Goal: Transaction & Acquisition: Purchase product/service

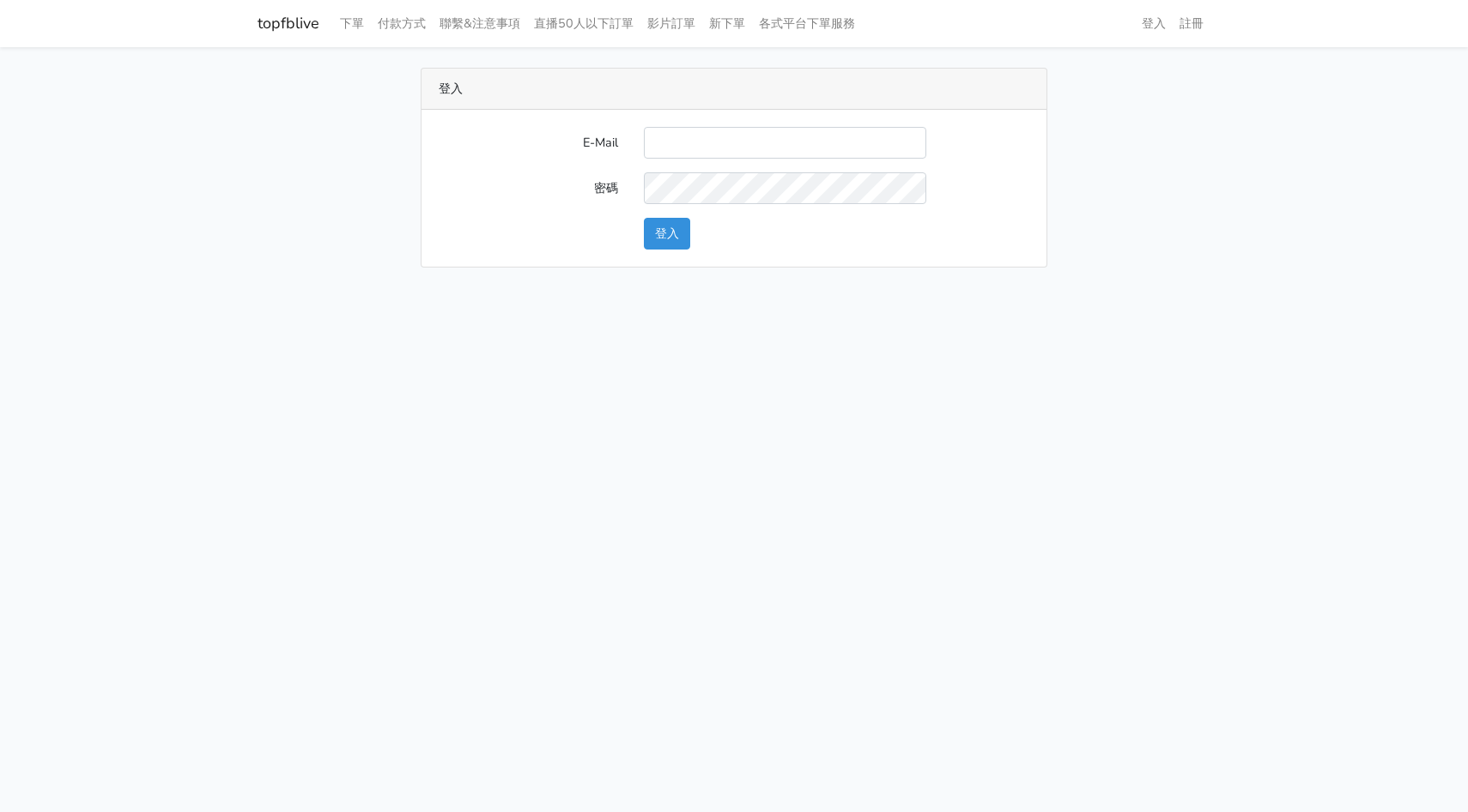
click at [753, 155] on input "E-Mail" at bounding box center [785, 143] width 282 height 32
type input "[EMAIL_ADDRESS][DOMAIN_NAME]"
click at [679, 227] on button "登入" at bounding box center [666, 234] width 46 height 32
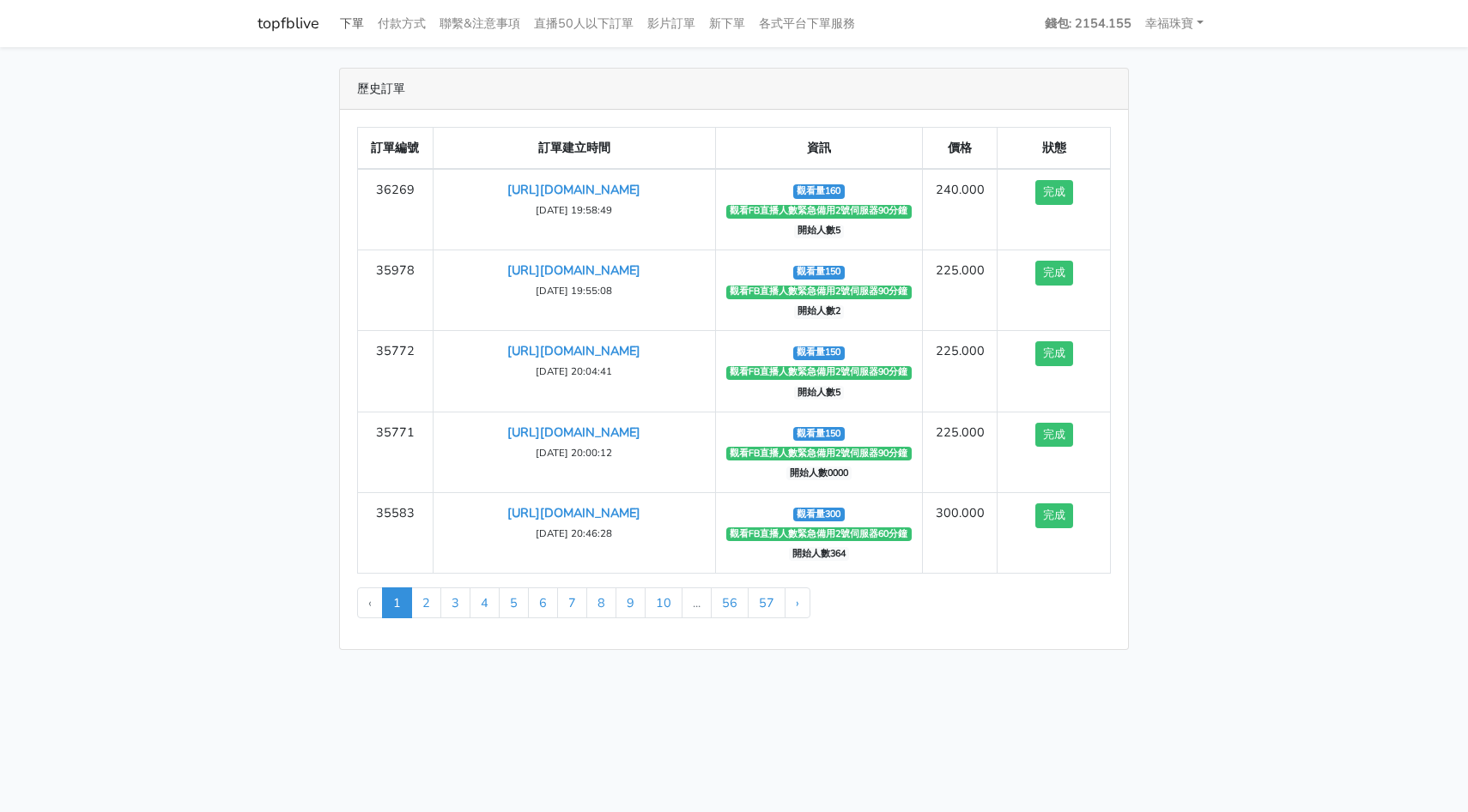
click at [357, 30] on link "下單" at bounding box center [351, 24] width 38 height 34
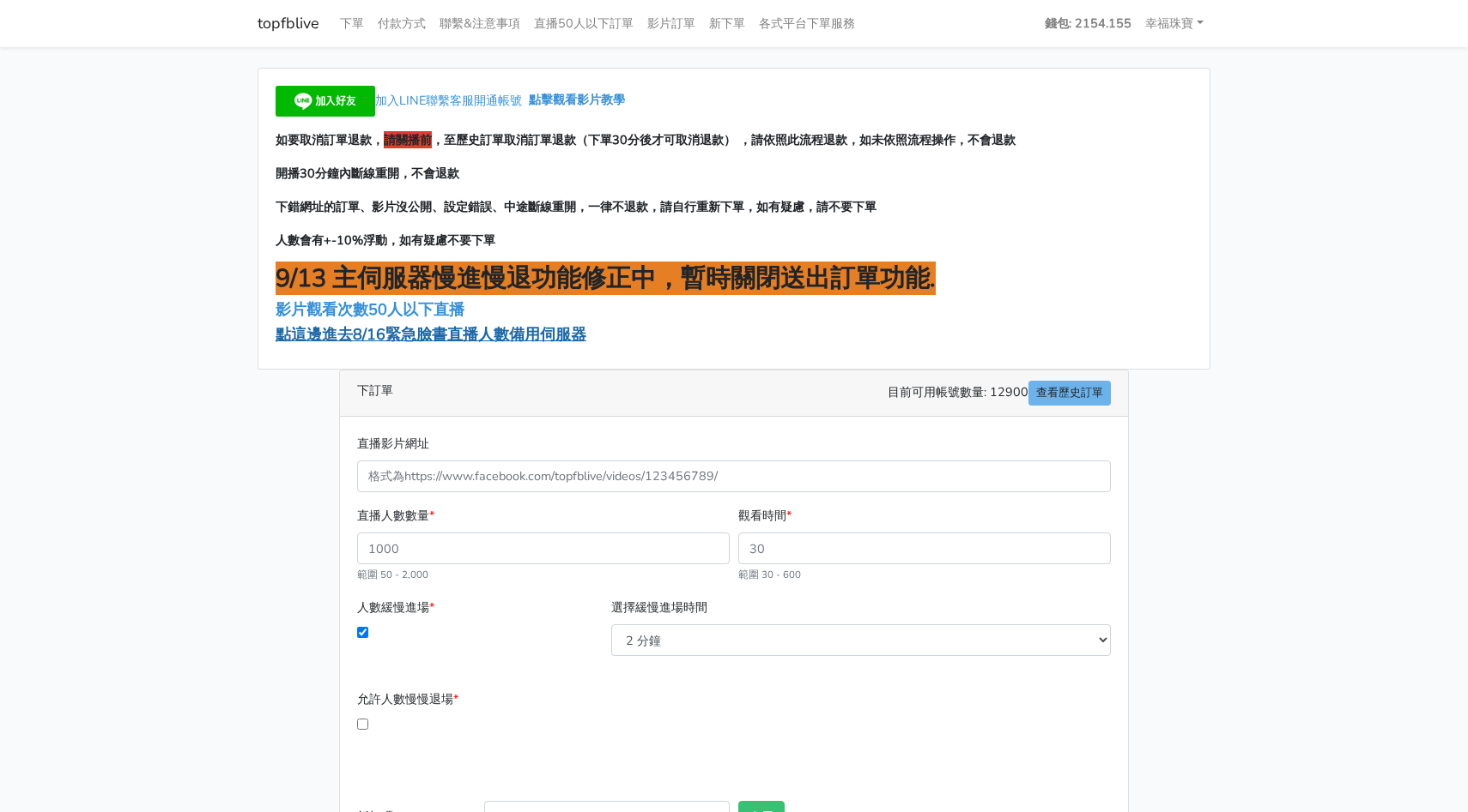
click at [417, 340] on span "點這邊進去8/16緊急臉書直播人數備用伺服器" at bounding box center [430, 334] width 311 height 21
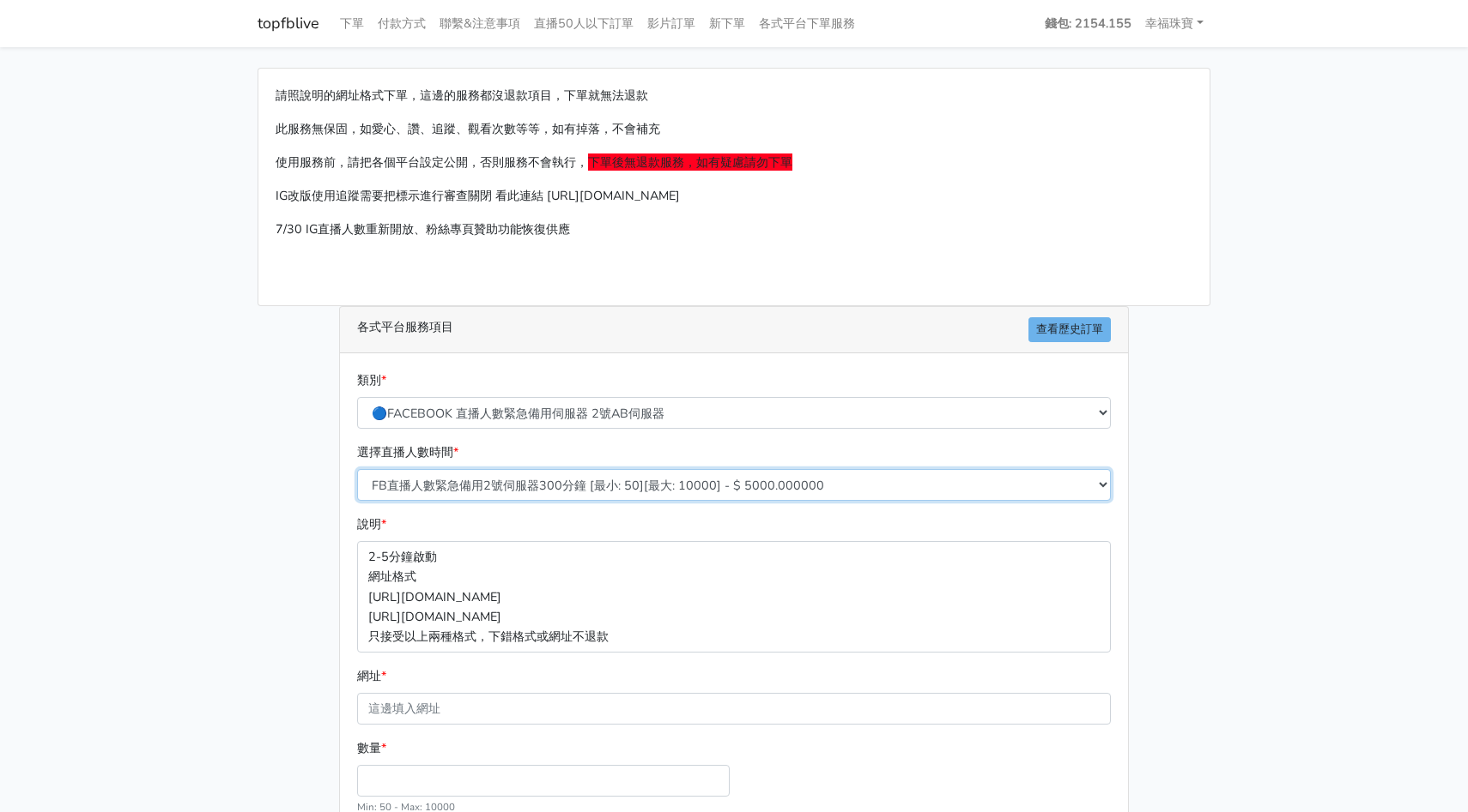
click at [576, 487] on select "FB直播人數緊急備用2號伺服器300分鐘 [最小: 50][最大: 10000] - $ 5000.000000 FB直播人數緊急備用2號伺服器60分鐘 [最…" at bounding box center [734, 485] width 753 height 32
select select "574"
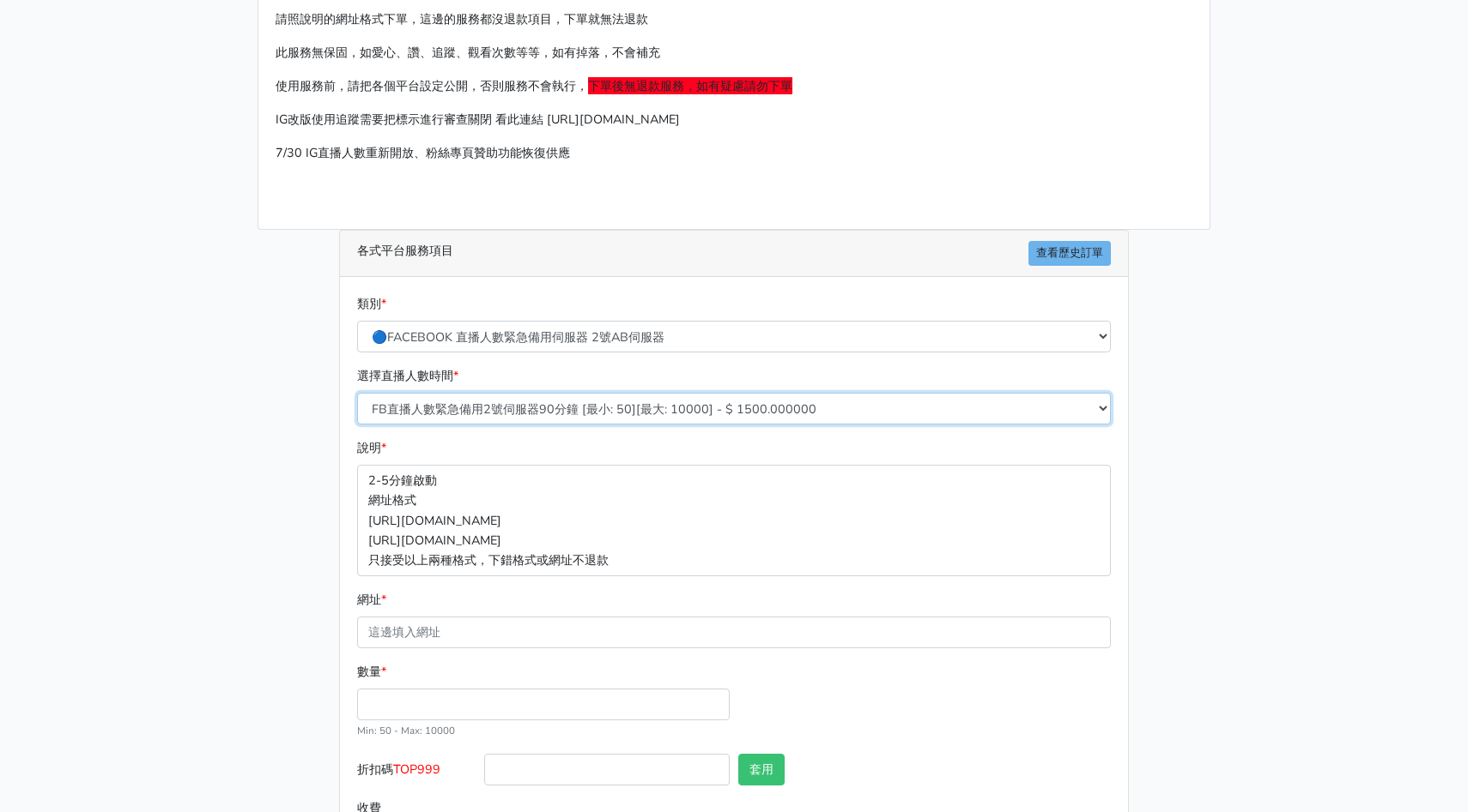
scroll to position [102, 0]
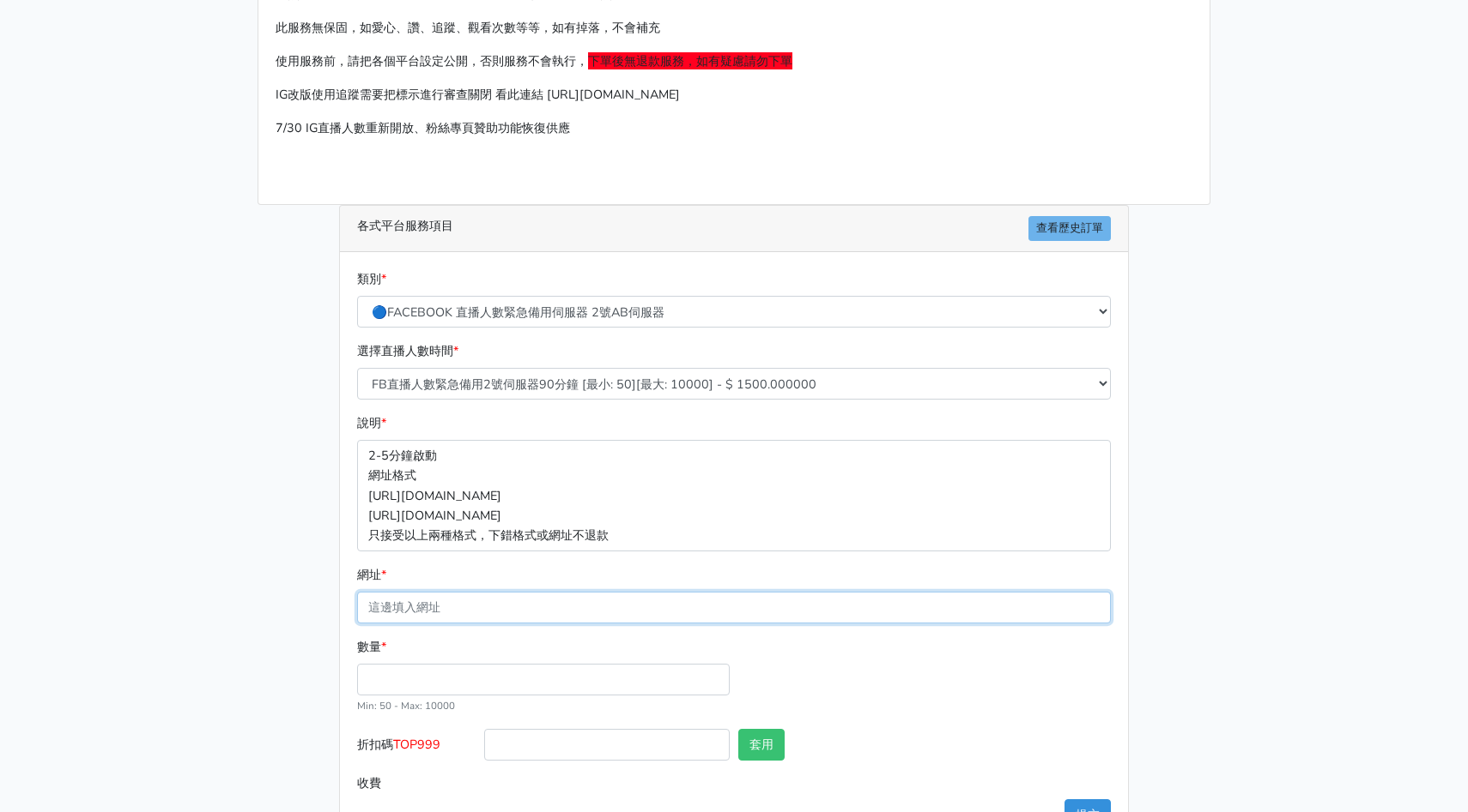
click at [405, 622] on input "網址 *" at bounding box center [734, 608] width 753 height 32
paste input "https://www.facebook.com/HommyJewelry/videos/680527991146248"
type input "[URL][DOMAIN_NAME]ㄅ"
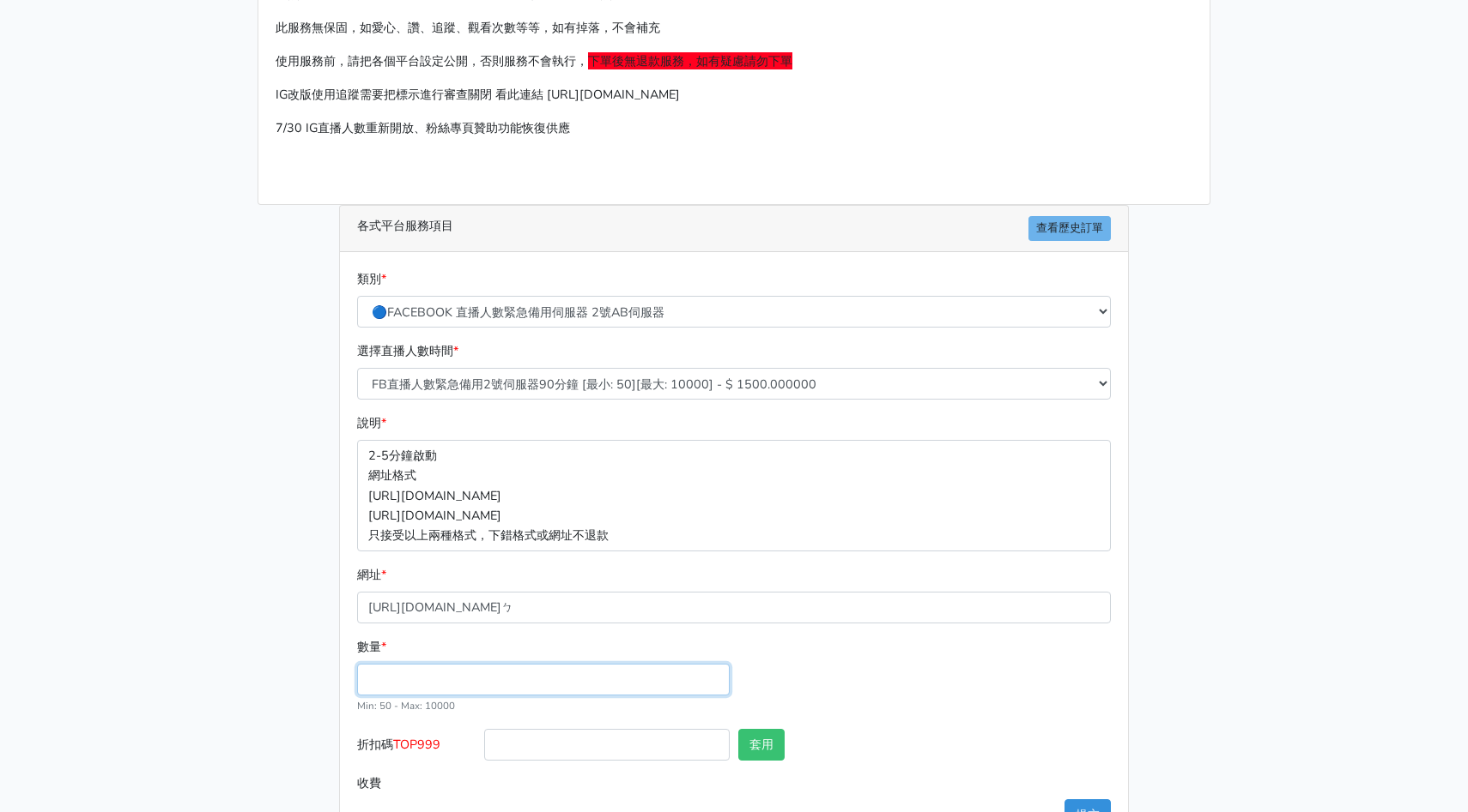
click at [416, 681] on input "數量 *" at bounding box center [543, 680] width 372 height 32
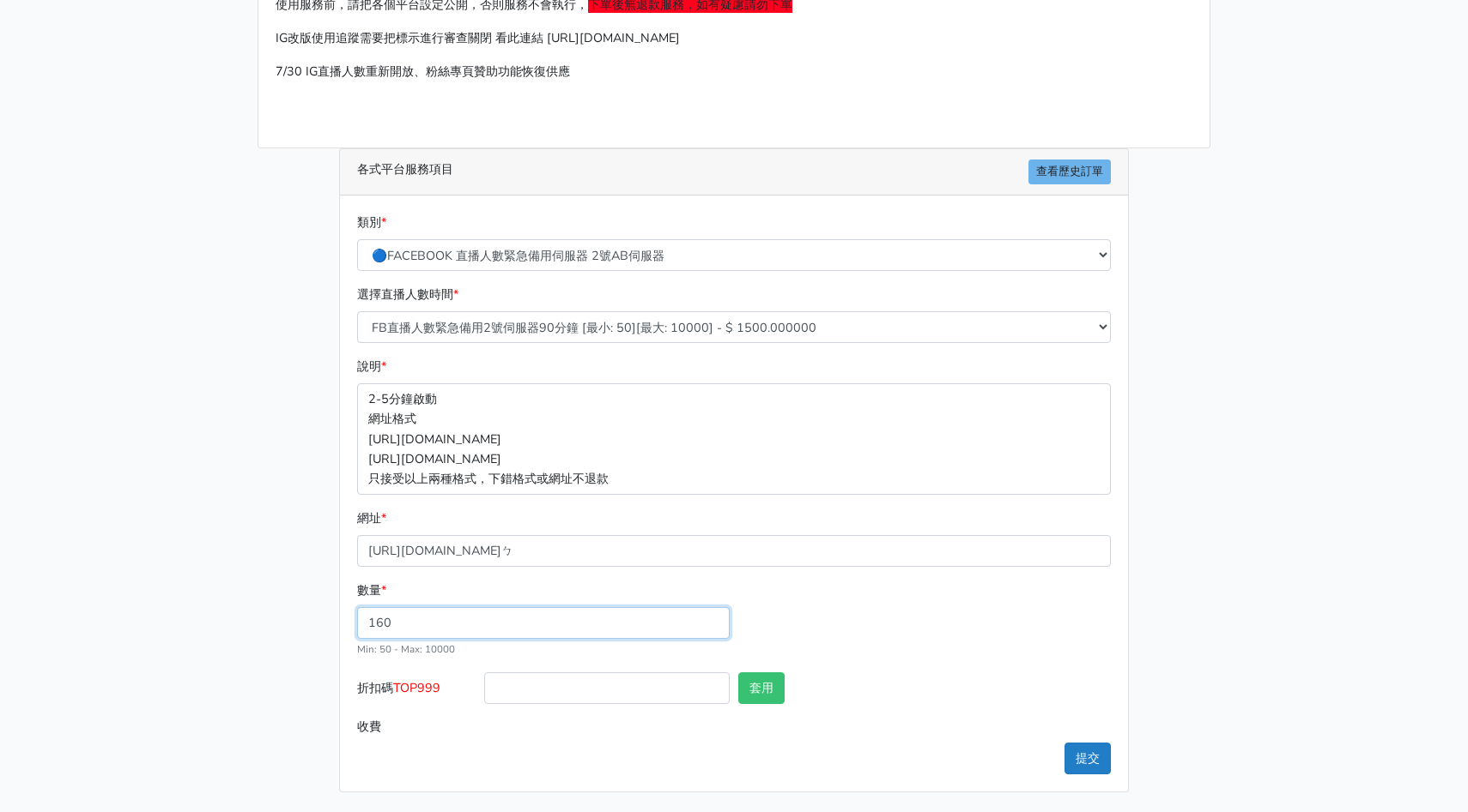
type input "160"
type input "240.000"
click at [1088, 769] on button "提交" at bounding box center [1087, 759] width 46 height 32
